Goal: Use online tool/utility: Utilize a website feature to perform a specific function

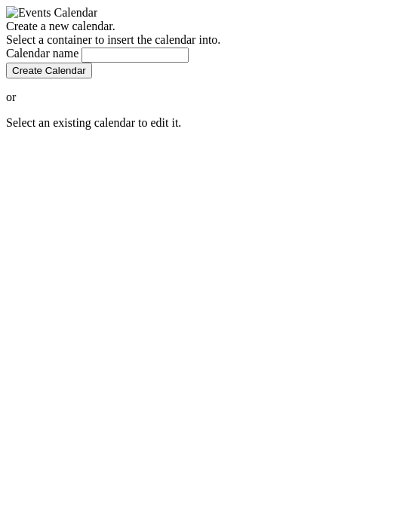
click at [220, 46] on label "Select a container to insert the calendar into." at bounding box center [113, 39] width 214 height 13
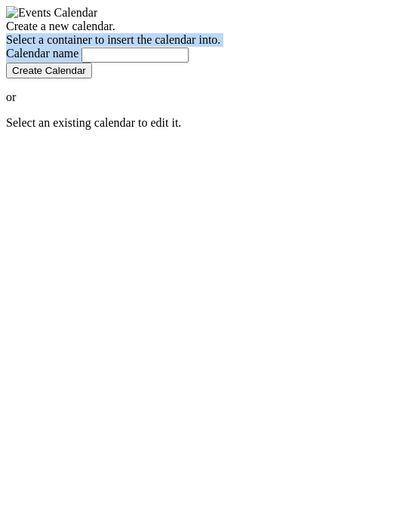
click at [220, 46] on label "Select a container to insert the calendar into." at bounding box center [113, 39] width 214 height 13
copy form "Select a container to insert the calendar into. Calendar name"
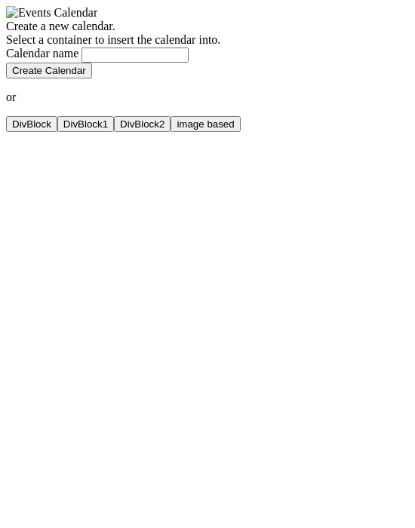
drag, startPoint x: 245, startPoint y: 341, endPoint x: 281, endPoint y: 332, distance: 37.3
click at [281, 78] on form "Create a new calendar. Select a container to insert the calendar into. Calendar…" at bounding box center [207, 49] width 403 height 59
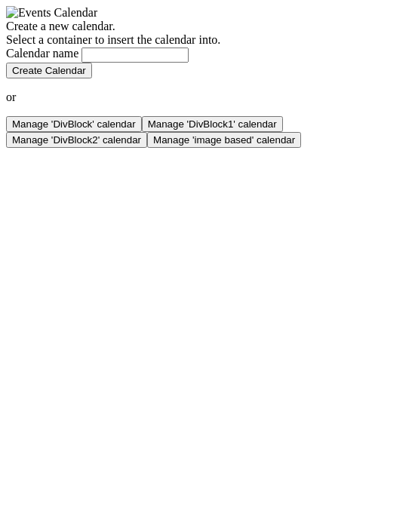
click at [179, 78] on form "Create a new calendar. Select a container to insert the calendar into. Calendar…" at bounding box center [207, 49] width 403 height 59
click at [142, 132] on button "Manage 'DivBlock' calendar" at bounding box center [74, 124] width 136 height 16
click at [222, 148] on button "Manage 'image based' calendar" at bounding box center [224, 140] width 154 height 16
